Goal: Task Accomplishment & Management: Use online tool/utility

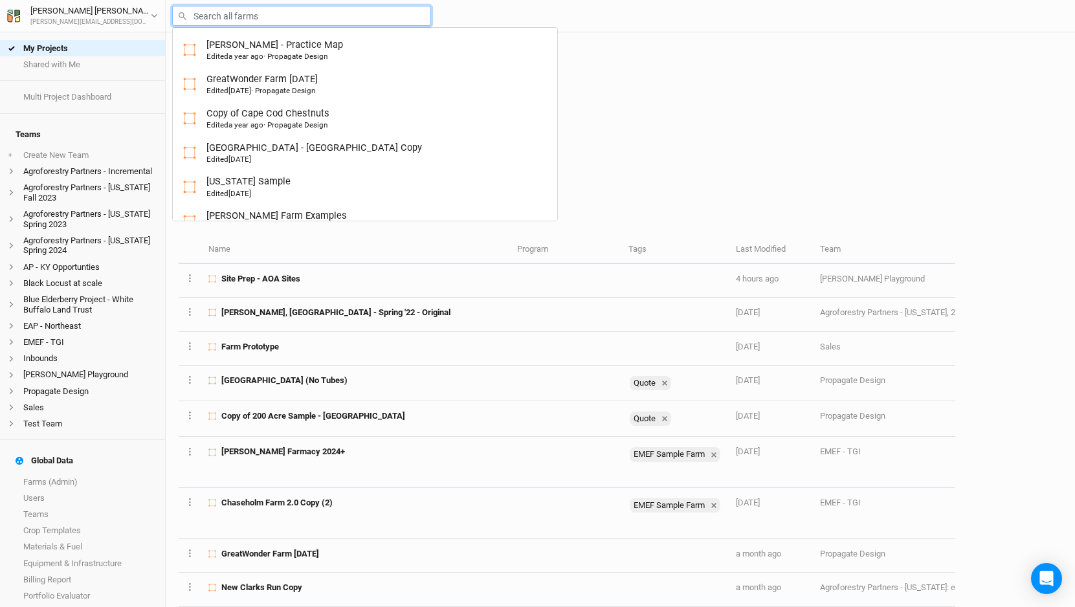
click at [271, 12] on input "text" at bounding box center [301, 16] width 259 height 20
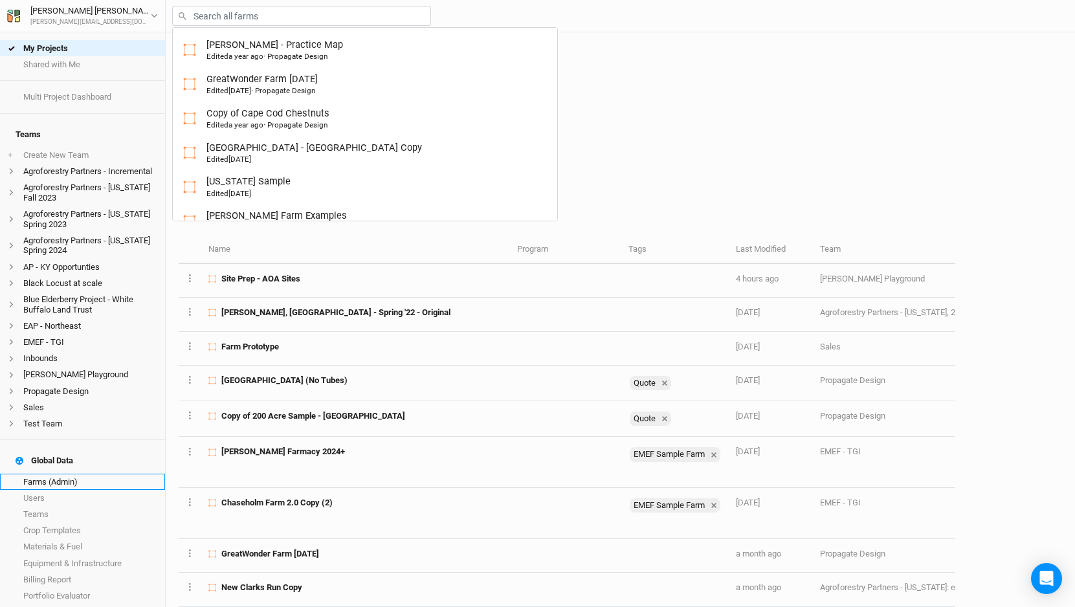
click at [65, 474] on link "Farms (Admin)" at bounding box center [82, 482] width 165 height 16
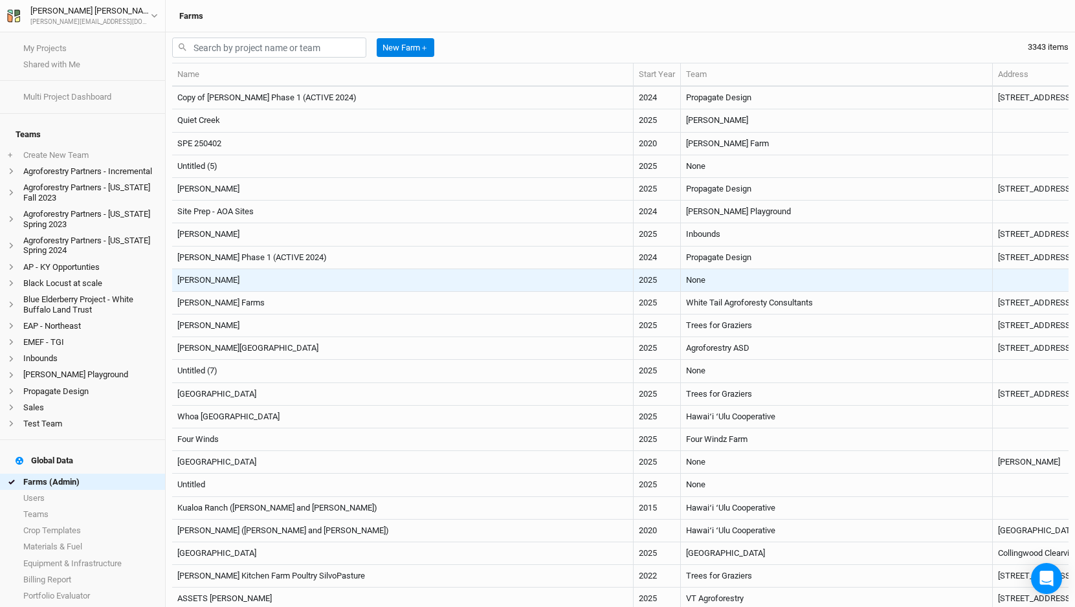
click at [681, 274] on td "None" at bounding box center [837, 280] width 312 height 23
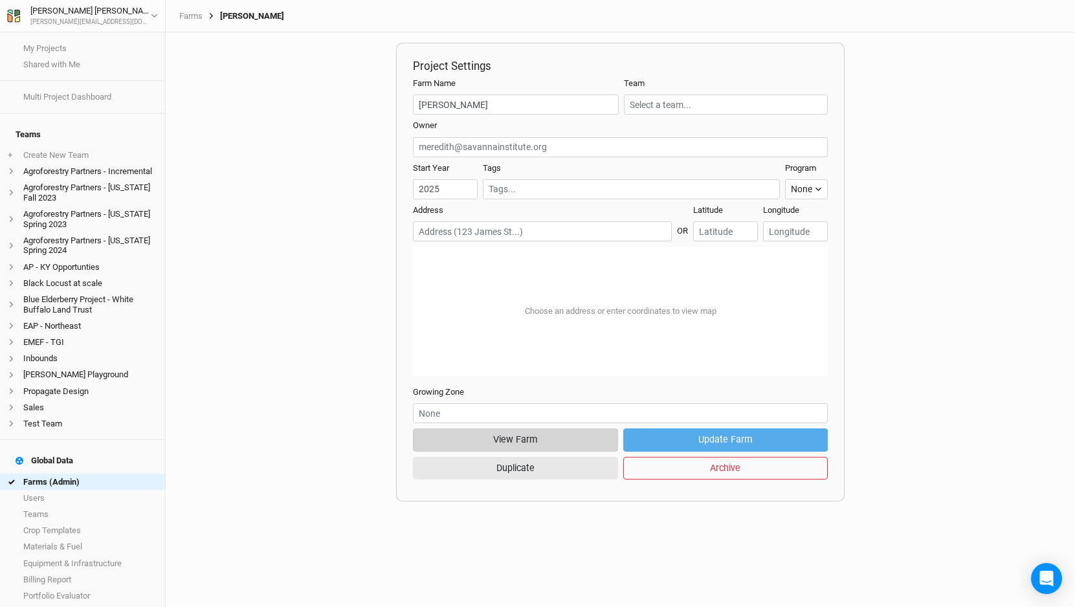
click at [573, 438] on button "View Farm" at bounding box center [515, 439] width 204 height 23
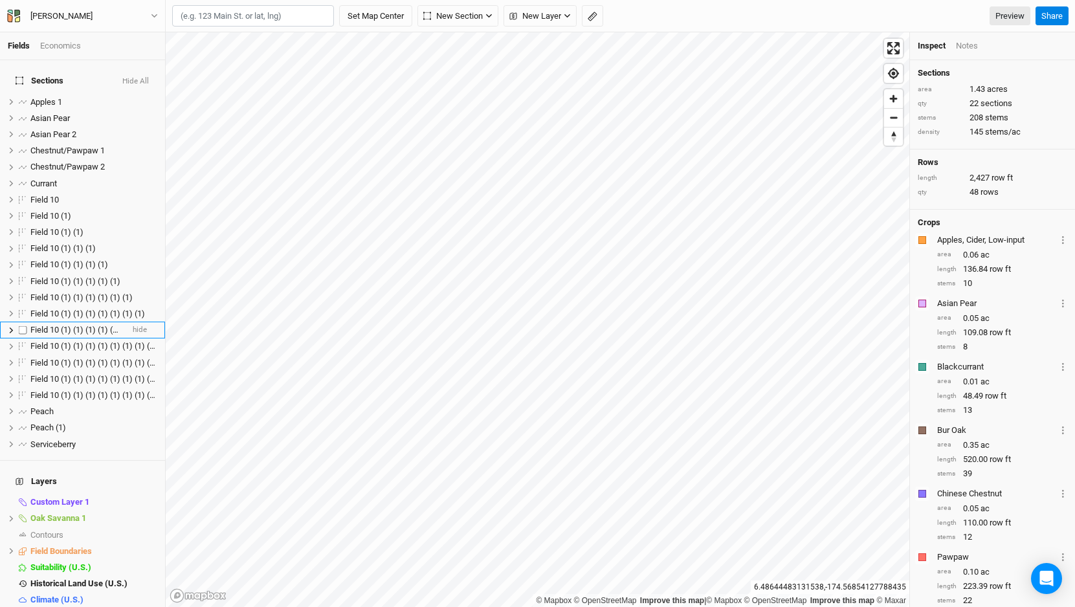
click at [78, 325] on span "Field 10 (1) (1) (1) (1) (1) (1) (1) (1)" at bounding box center [93, 330] width 127 height 10
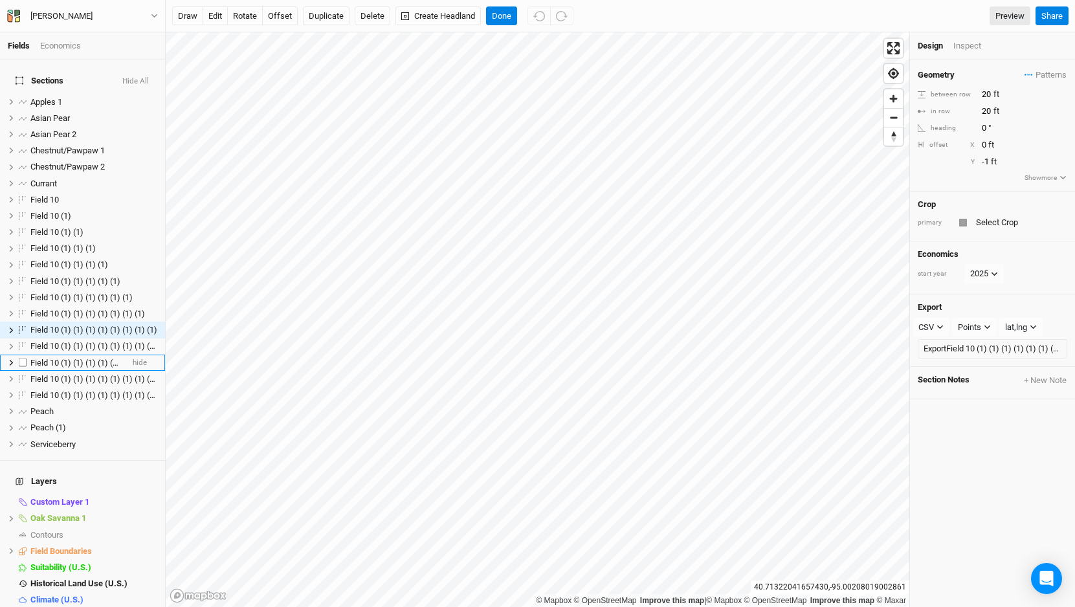
scroll to position [9, 0]
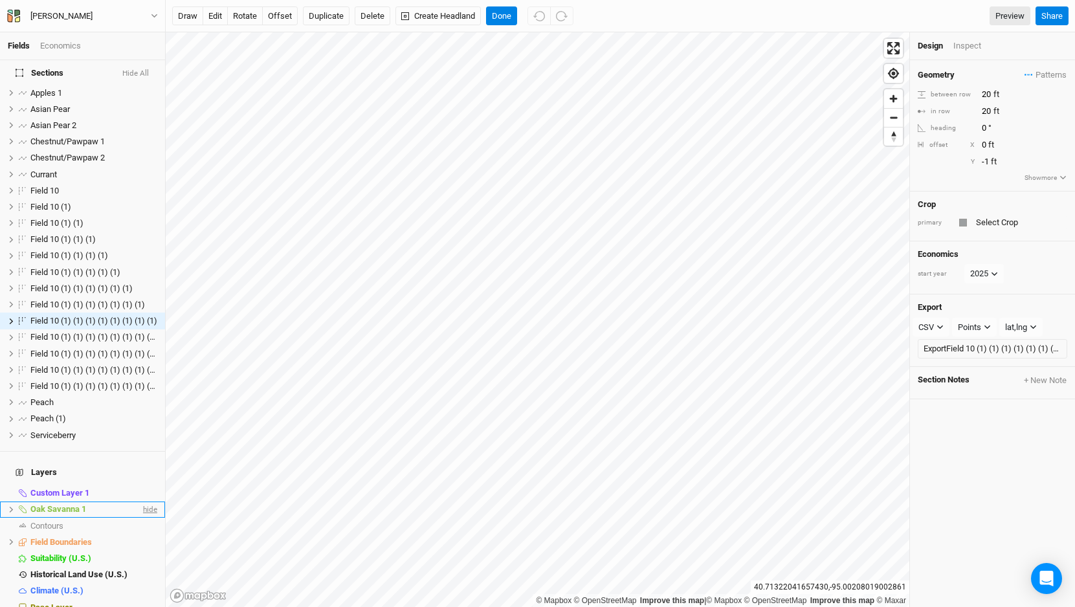
click at [148, 501] on span "hide" at bounding box center [148, 509] width 17 height 16
click at [148, 501] on span "show" at bounding box center [147, 509] width 21 height 16
click at [10, 507] on icon at bounding box center [12, 510] width 4 height 6
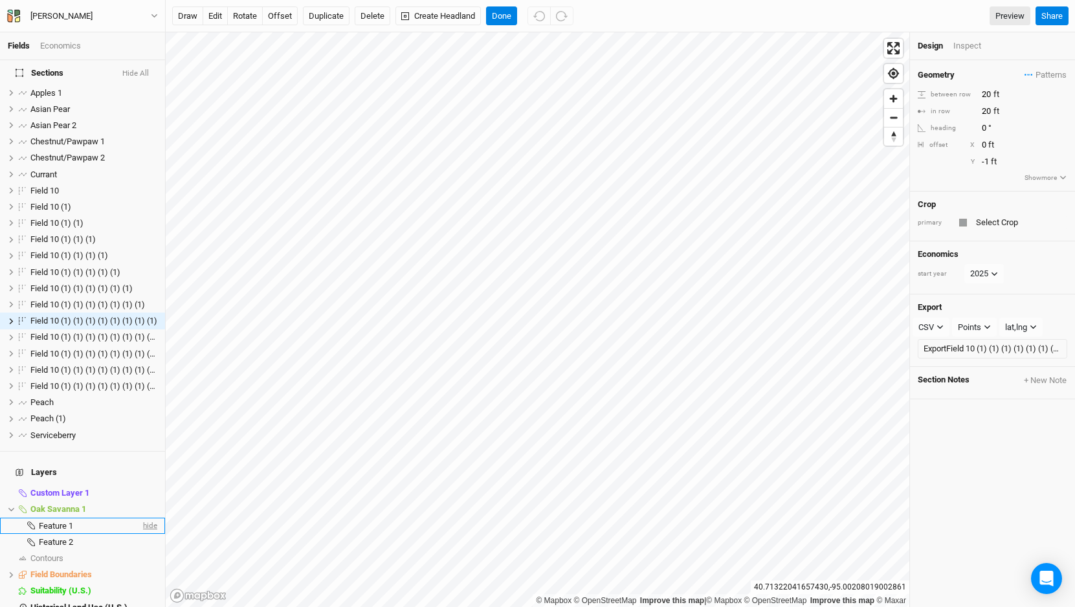
click at [146, 518] on span "hide" at bounding box center [148, 526] width 17 height 16
click at [505, 16] on button "Done" at bounding box center [501, 15] width 31 height 19
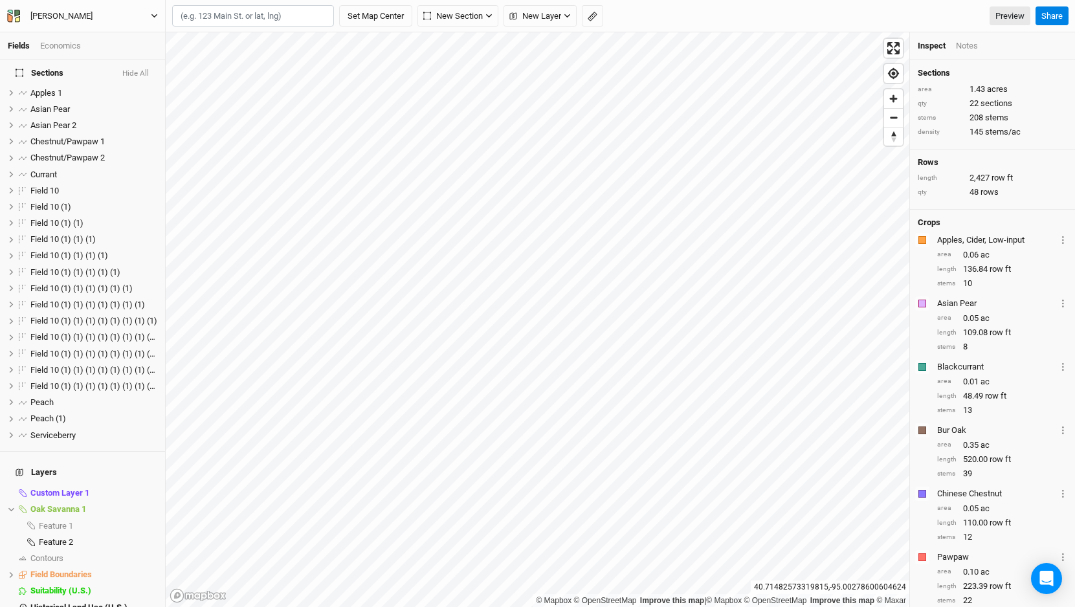
click at [133, 10] on button "[PERSON_NAME]" at bounding box center [82, 16] width 152 height 14
click at [123, 36] on button "Back" at bounding box center [107, 36] width 102 height 17
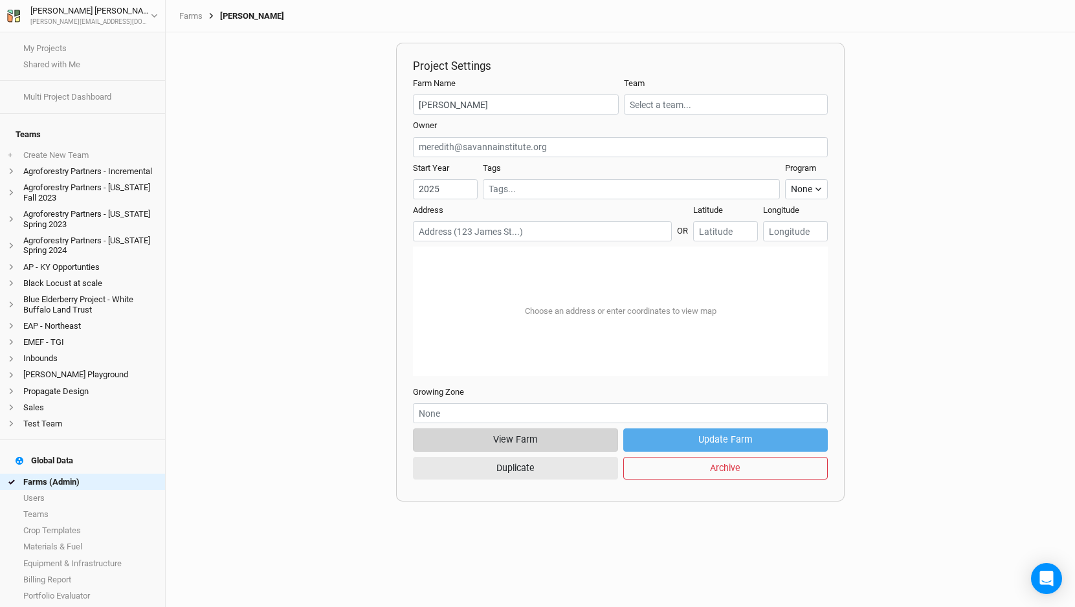
click at [512, 435] on button "View Farm" at bounding box center [515, 439] width 204 height 23
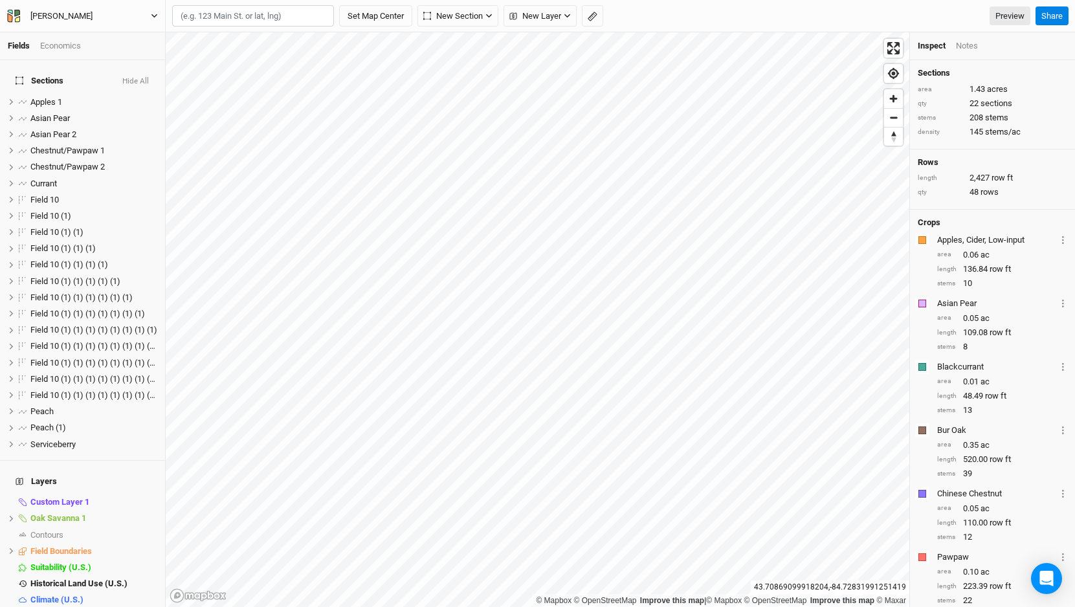
click at [69, 14] on div "[PERSON_NAME]" at bounding box center [61, 16] width 62 height 13
click at [74, 32] on button "Back" at bounding box center [107, 36] width 102 height 17
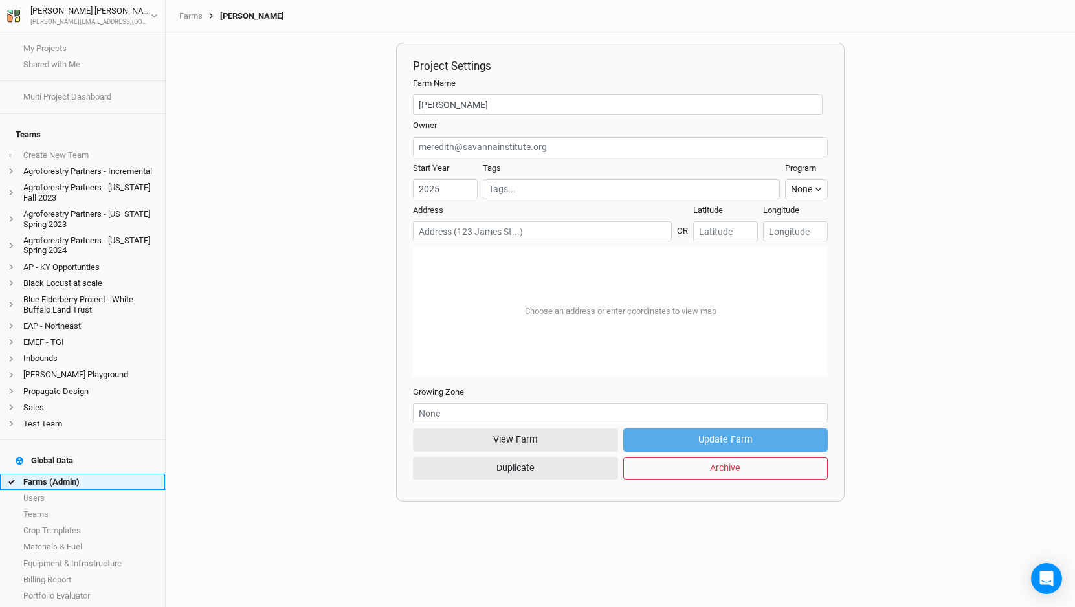
click at [89, 474] on link "Farms (Admin)" at bounding box center [82, 482] width 165 height 16
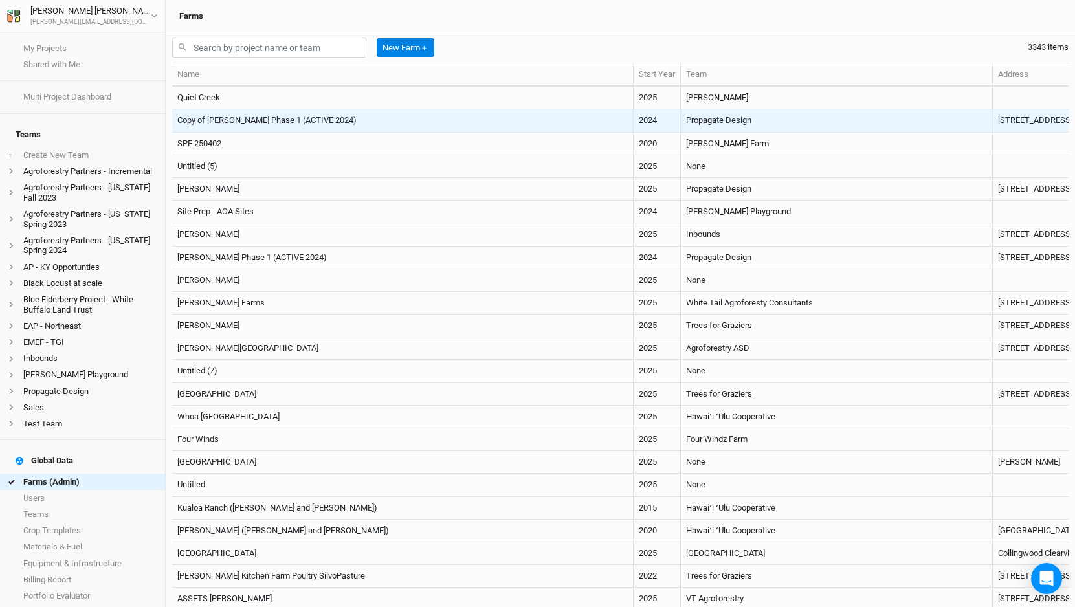
click at [290, 115] on td "Copy of [PERSON_NAME] Phase 1 (ACTIVE 2024)" at bounding box center [402, 120] width 461 height 23
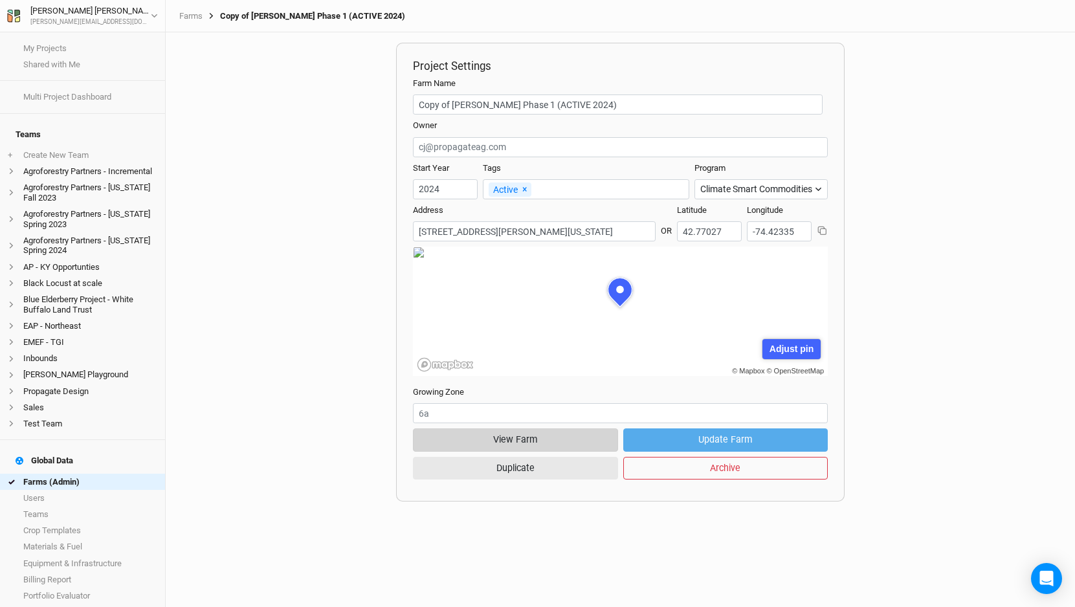
scroll to position [65, 207]
click at [510, 443] on button "View Farm" at bounding box center [515, 439] width 204 height 23
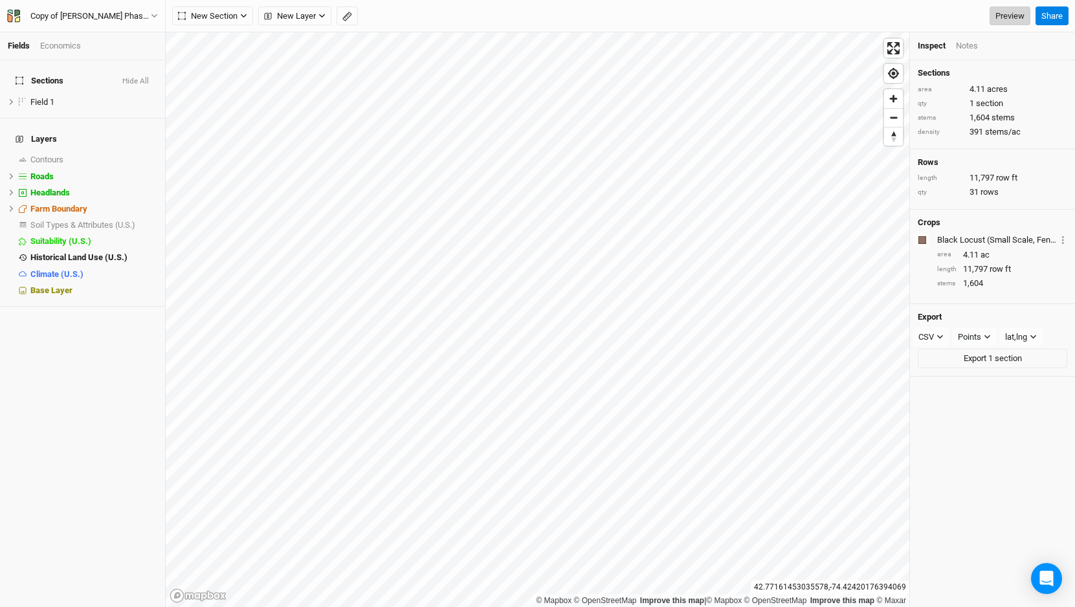
click at [994, 10] on link "Preview" at bounding box center [1009, 15] width 41 height 19
